Goal: Find specific page/section: Locate a particular part of the current website

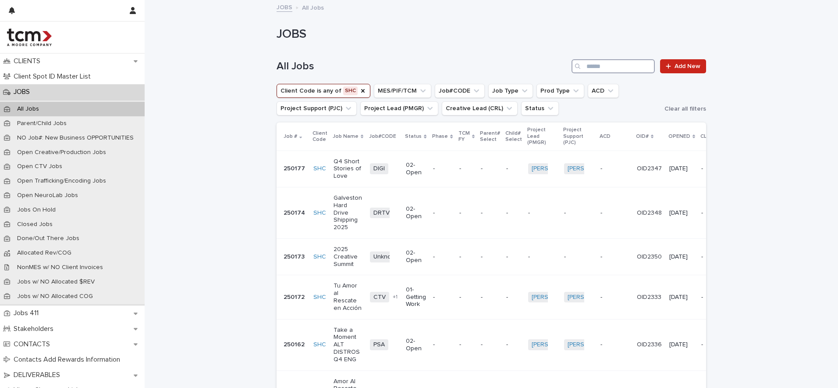
click at [616, 67] on input "Search" at bounding box center [613, 66] width 83 height 14
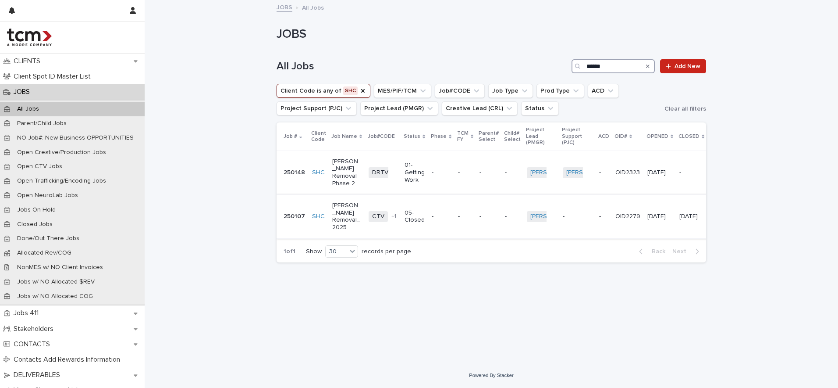
type input "******"
click at [349, 207] on p "[PERSON_NAME] Removal_2025" at bounding box center [346, 216] width 29 height 29
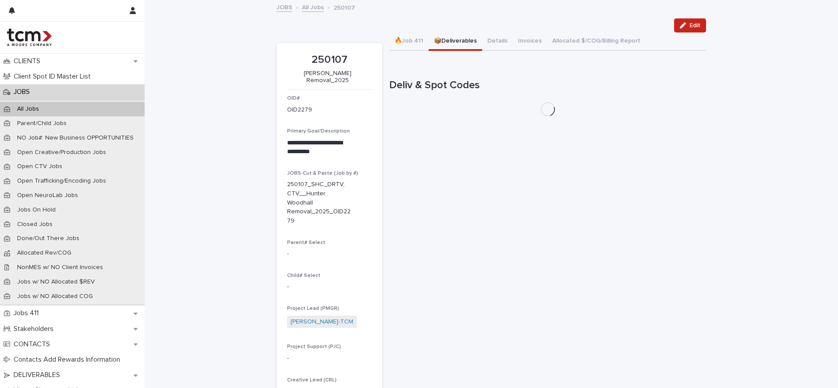
click at [453, 41] on button "📦Deliverables" at bounding box center [455, 41] width 53 height 18
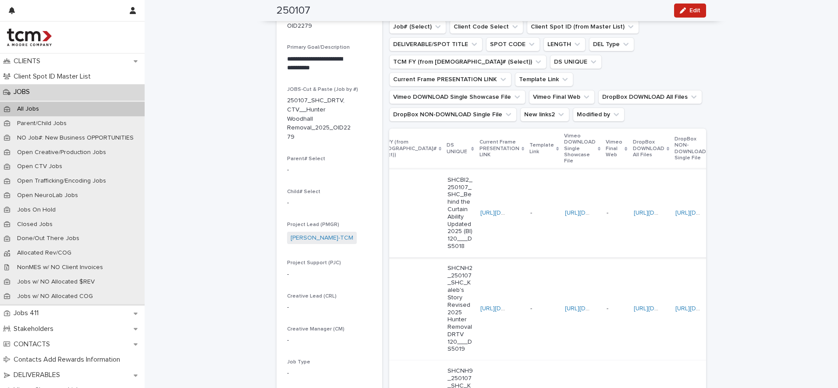
scroll to position [0, 254]
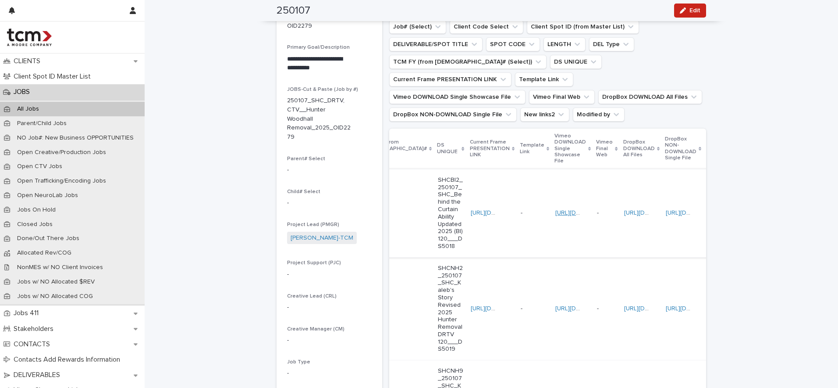
click at [556, 214] on link "[URL][DOMAIN_NAME]" at bounding box center [587, 213] width 62 height 6
click at [624, 216] on div "[URL][DOMAIN_NAME]" at bounding box center [637, 212] width 26 height 7
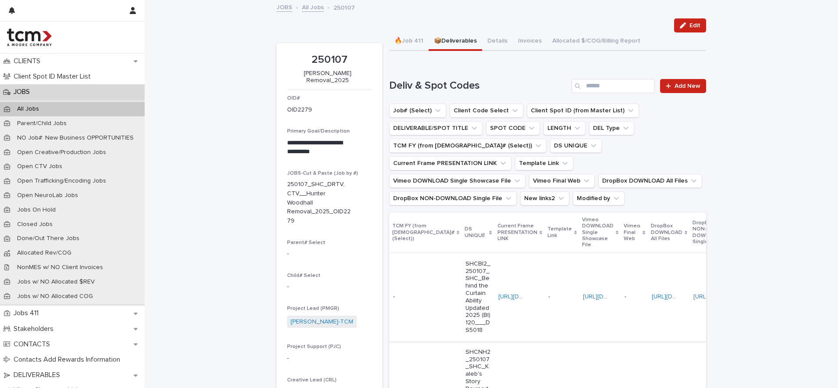
scroll to position [0, 255]
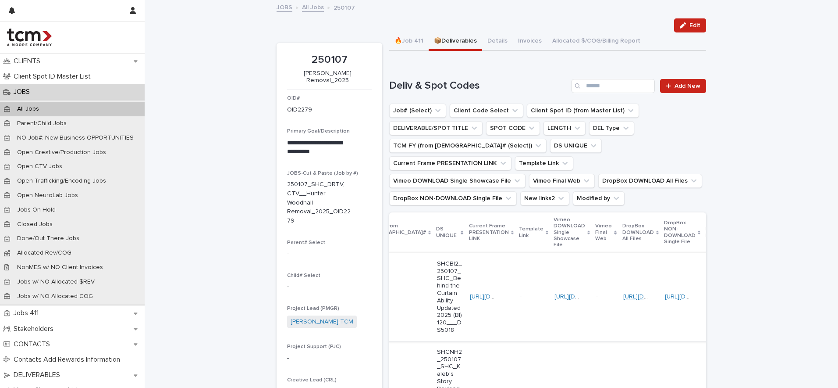
click at [624, 296] on link "[URL][DOMAIN_NAME]" at bounding box center [655, 296] width 62 height 6
click at [665, 297] on link "[URL][DOMAIN_NAME]" at bounding box center [696, 296] width 62 height 6
